Goal: Transaction & Acquisition: Subscribe to service/newsletter

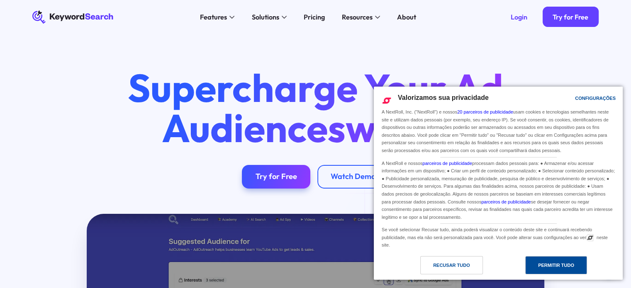
click at [544, 266] on div "Permitir Tudo" at bounding box center [556, 265] width 36 height 9
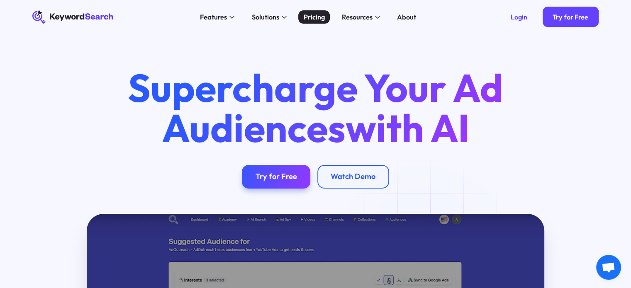
click at [311, 15] on div "Pricing" at bounding box center [314, 17] width 21 height 10
